Goal: Task Accomplishment & Management: Use online tool/utility

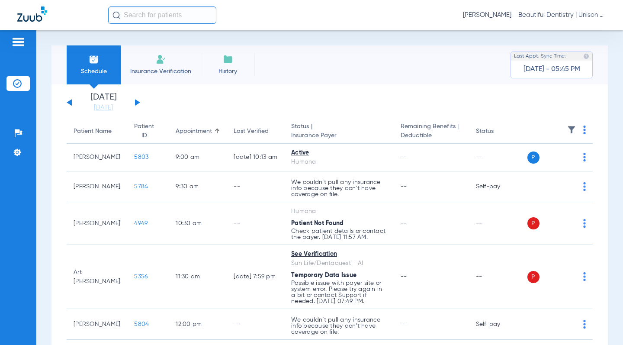
scroll to position [321, 0]
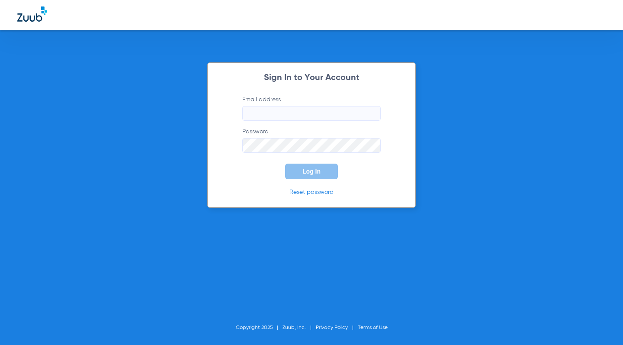
click at [130, 275] on div "Sign In to Your Account Email address Password Log In Reset password Copyright …" at bounding box center [311, 172] width 623 height 345
type input "[EMAIL_ADDRESS][DOMAIN_NAME]"
click at [295, 167] on button "Log In" at bounding box center [311, 172] width 53 height 16
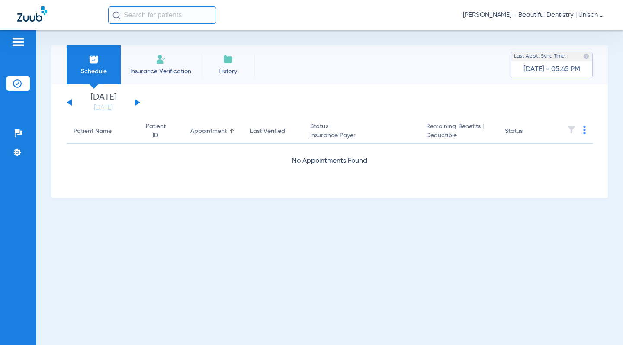
click at [135, 102] on div "[DATE] [DATE] [DATE] [DATE] [DATE] [DATE] [DATE] [DATE] [DATE] [DATE] [DATE] [D…" at bounding box center [104, 102] width 74 height 19
click at [138, 103] on button at bounding box center [137, 102] width 5 height 6
click at [167, 104] on app-single-date-navigator "[DATE] [DATE] [DATE] [DATE] [DATE] [DATE] [DATE] [DATE] [DATE] [DATE] [DATE] [D…" at bounding box center [330, 102] width 526 height 19
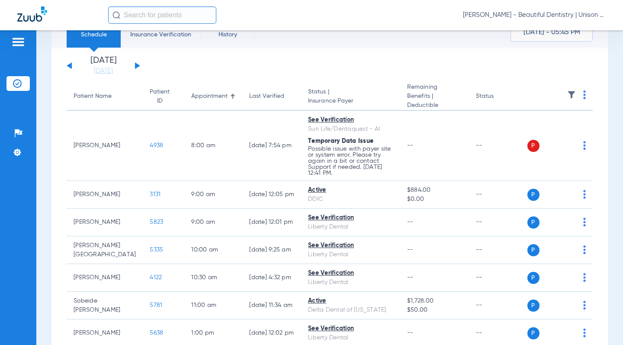
scroll to position [36, 0]
click at [136, 68] on button at bounding box center [137, 66] width 5 height 6
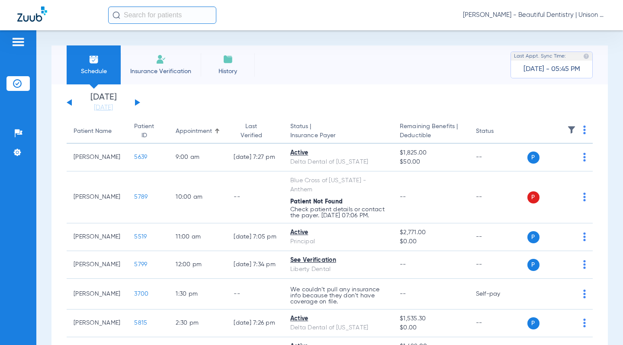
click at [135, 99] on div "[DATE] [DATE] [DATE] [DATE] [DATE] [DATE] [DATE] [DATE] [DATE] [DATE] [DATE] [D…" at bounding box center [104, 102] width 74 height 19
click at [136, 103] on button at bounding box center [137, 102] width 5 height 6
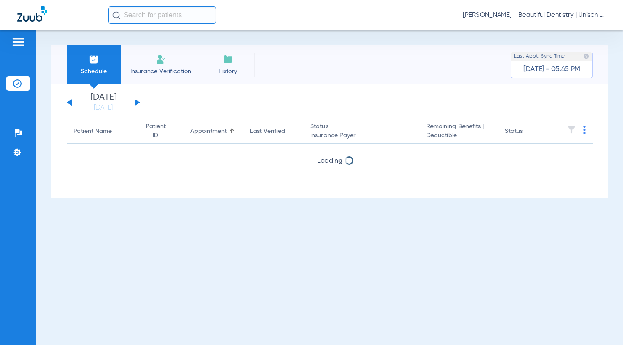
click at [136, 103] on button at bounding box center [137, 102] width 5 height 6
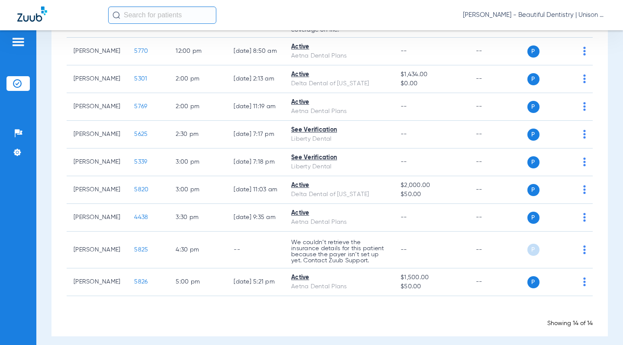
scroll to position [303, 0]
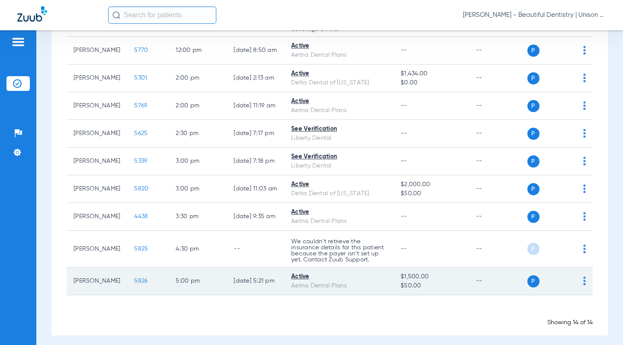
click at [134, 284] on span "5826" at bounding box center [140, 281] width 13 height 6
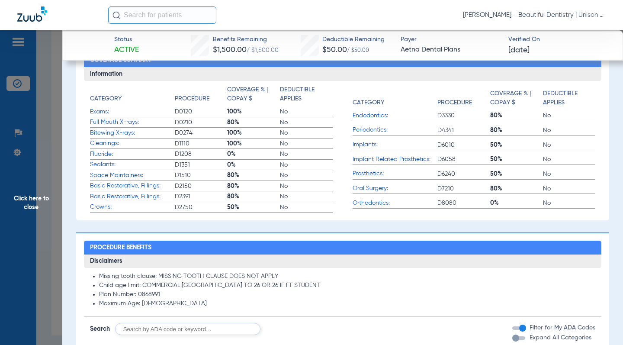
scroll to position [563, 0]
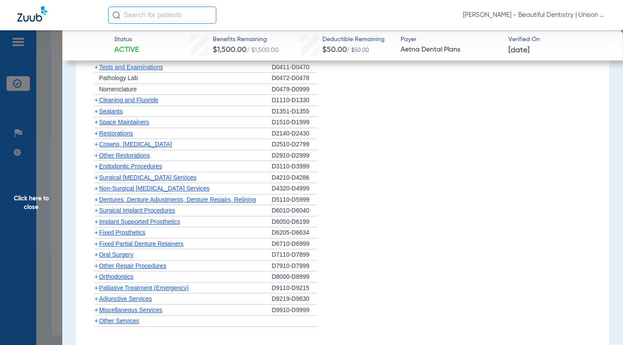
click at [95, 220] on span "+" at bounding box center [95, 221] width 3 height 7
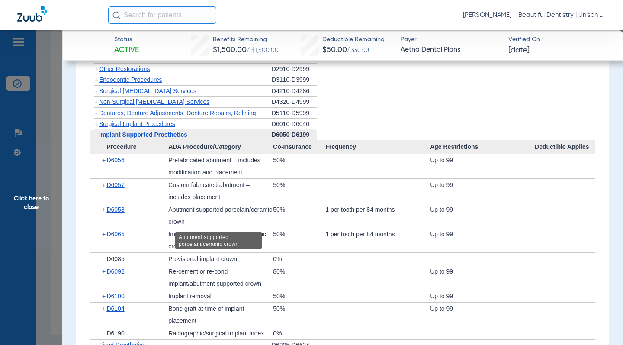
scroll to position [692, 0]
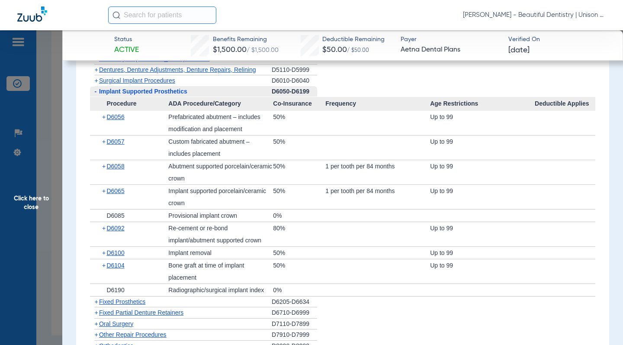
click at [337, 85] on li "+ Surgical Implant Procedures D6010-D6040" at bounding box center [343, 80] width 506 height 11
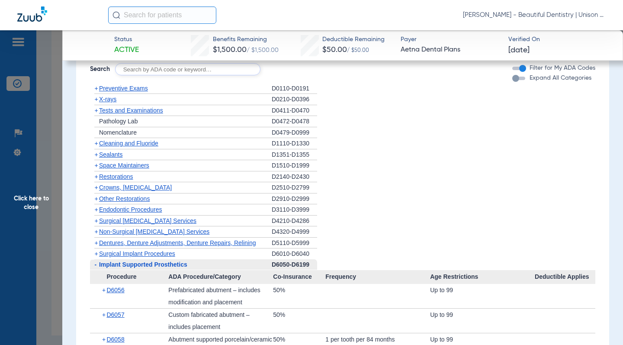
click at [96, 188] on span "+" at bounding box center [95, 187] width 3 height 7
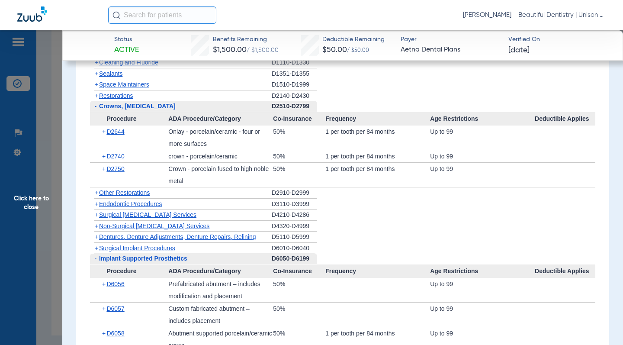
scroll to position [606, 0]
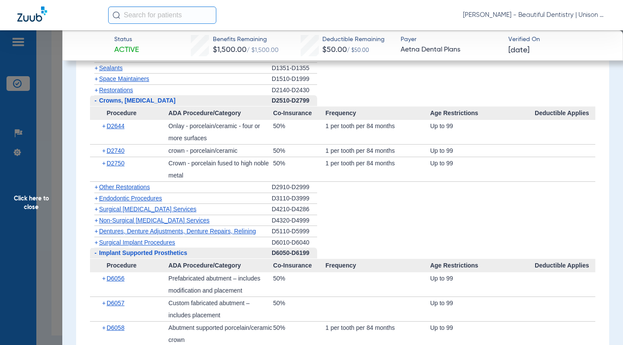
click at [94, 188] on span "+" at bounding box center [95, 187] width 3 height 7
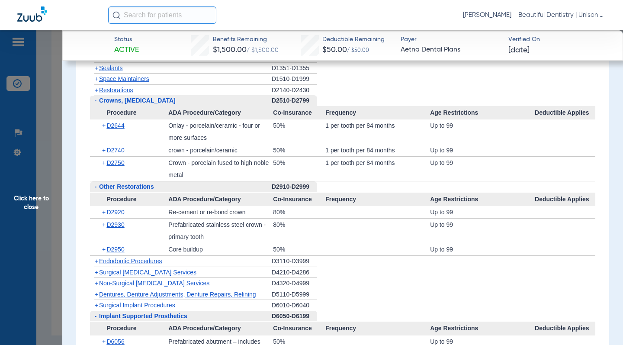
click at [97, 103] on span "-" at bounding box center [94, 100] width 9 height 11
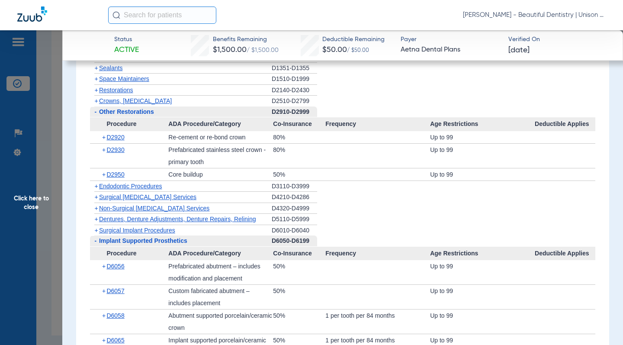
click at [94, 111] on span "-" at bounding box center [95, 111] width 2 height 7
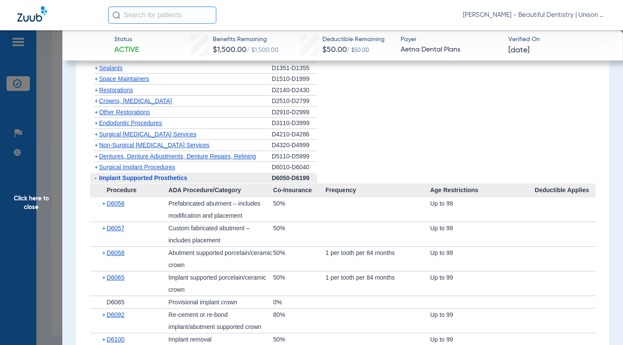
click at [95, 179] on span "-" at bounding box center [95, 177] width 2 height 7
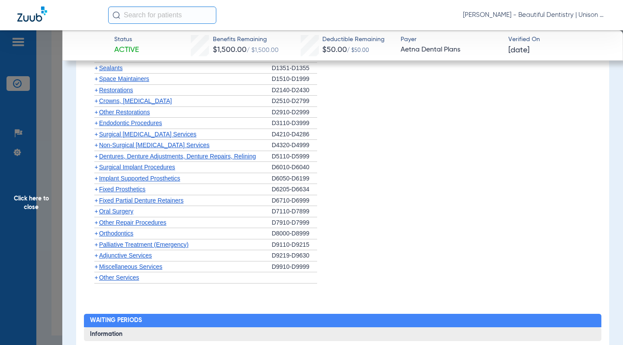
click at [95, 221] on span "+" at bounding box center [95, 222] width 3 height 7
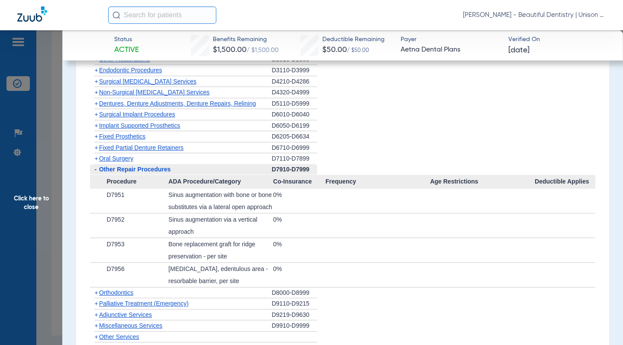
scroll to position [649, 0]
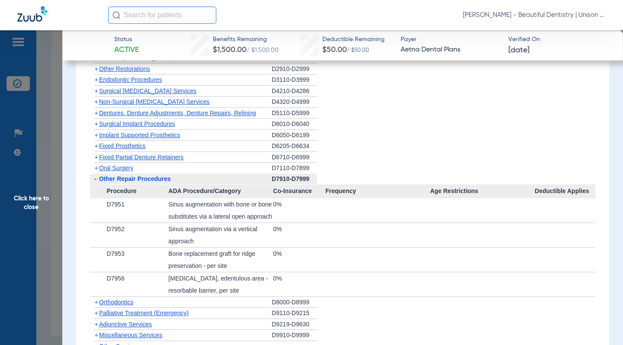
click at [97, 169] on span "+" at bounding box center [95, 167] width 3 height 7
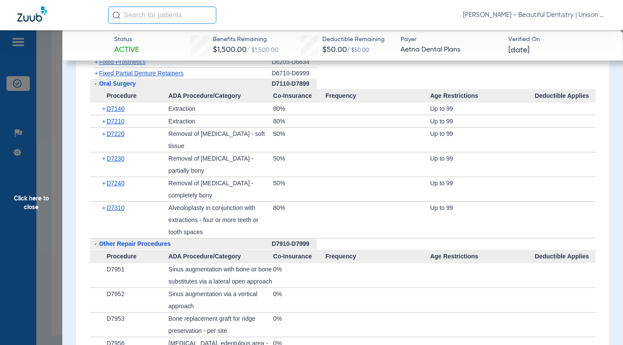
scroll to position [736, 0]
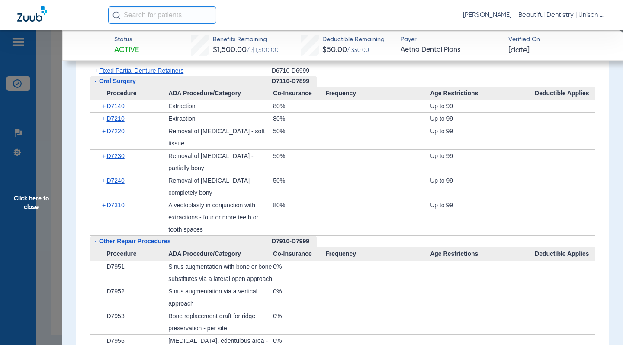
click at [93, 81] on span "-" at bounding box center [94, 81] width 9 height 11
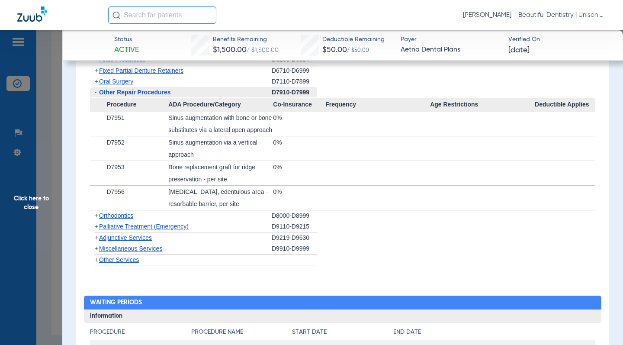
scroll to position [606, 0]
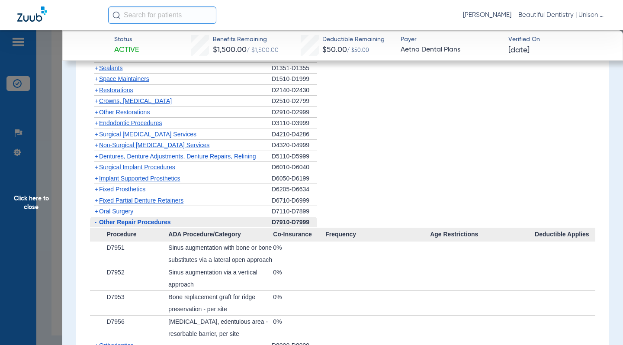
click at [96, 158] on span "+" at bounding box center [95, 156] width 3 height 7
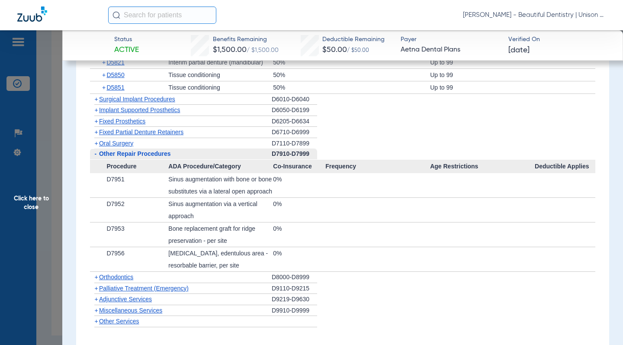
scroll to position [822, 0]
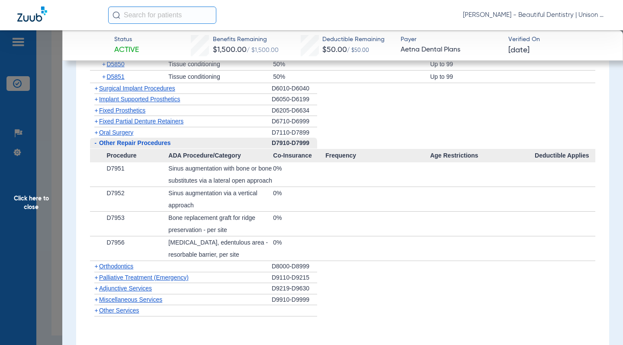
click at [93, 146] on span "-" at bounding box center [94, 143] width 9 height 11
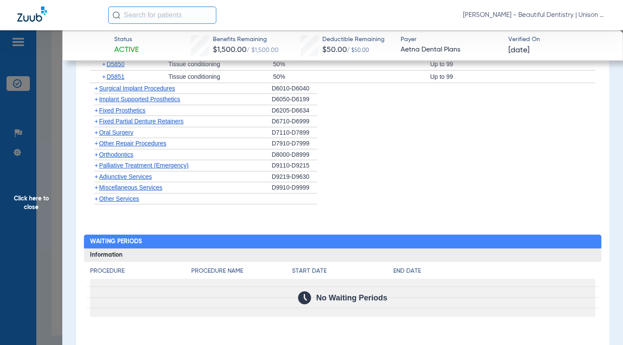
click at [96, 168] on span "+" at bounding box center [95, 165] width 3 height 7
